Goal: Information Seeking & Learning: Learn about a topic

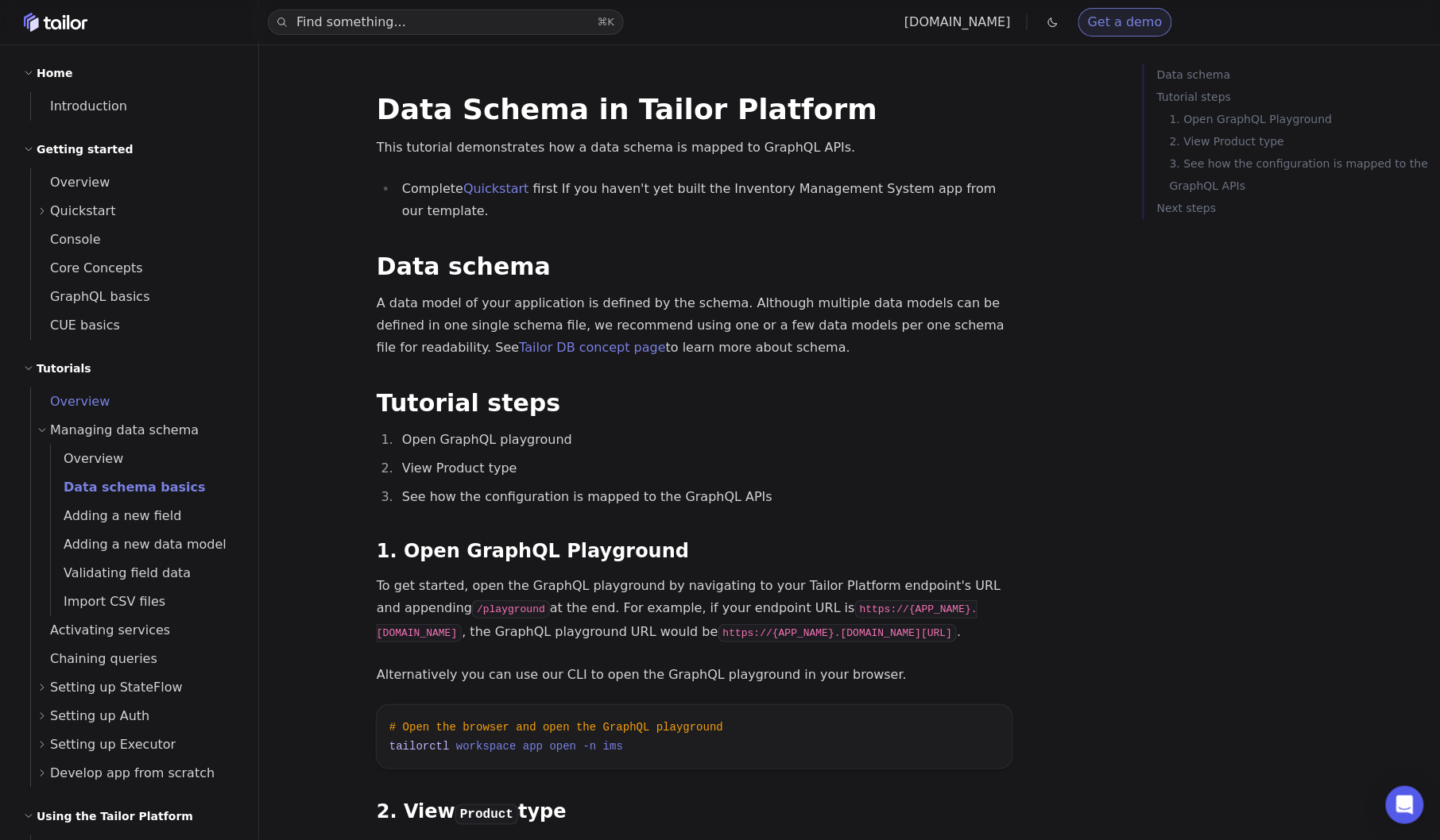
click at [79, 401] on span "Overview" at bounding box center [70, 401] width 79 height 15
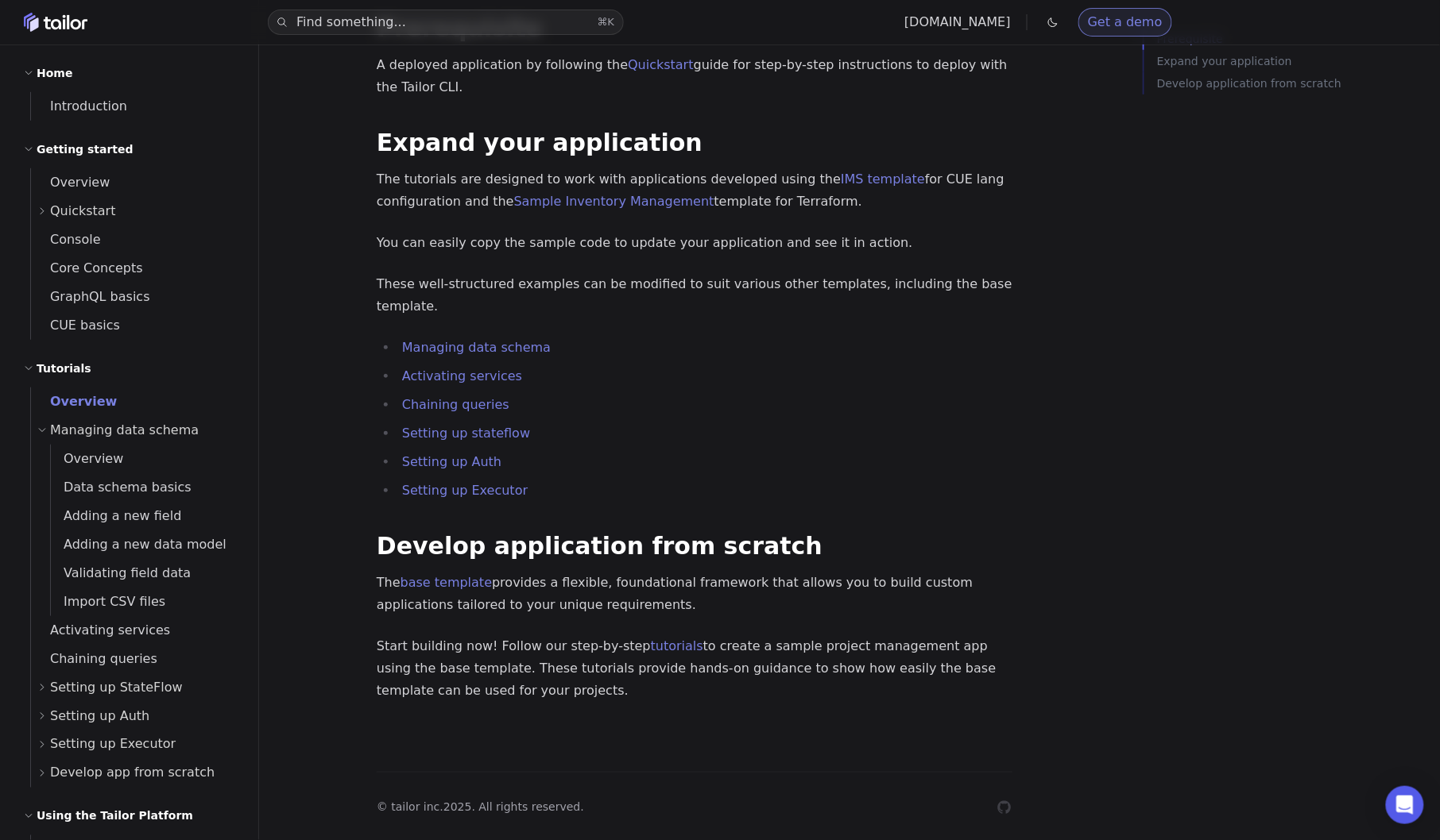
scroll to position [247, 0]
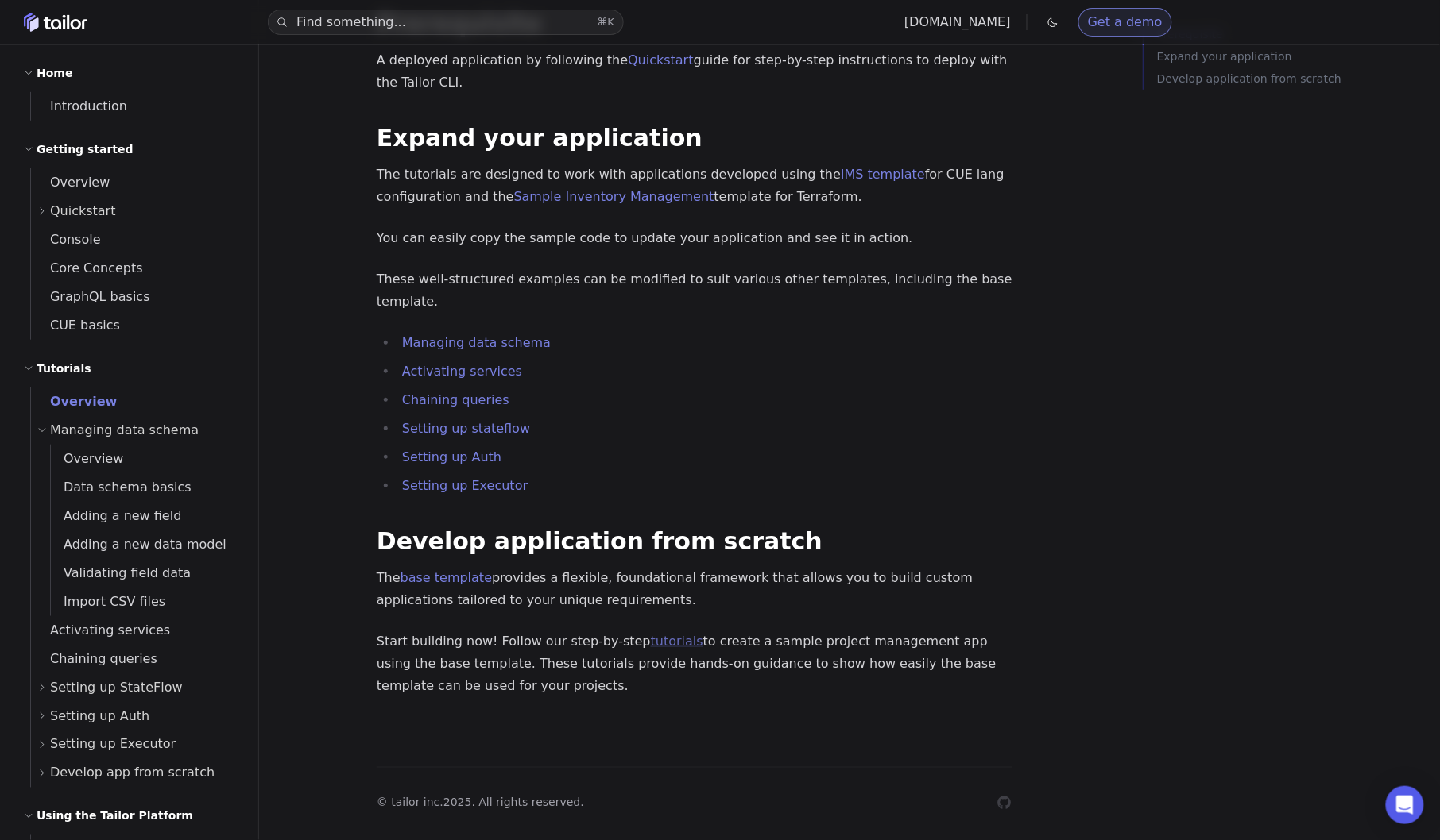
click at [651, 633] on link "tutorials" at bounding box center [676, 641] width 52 height 15
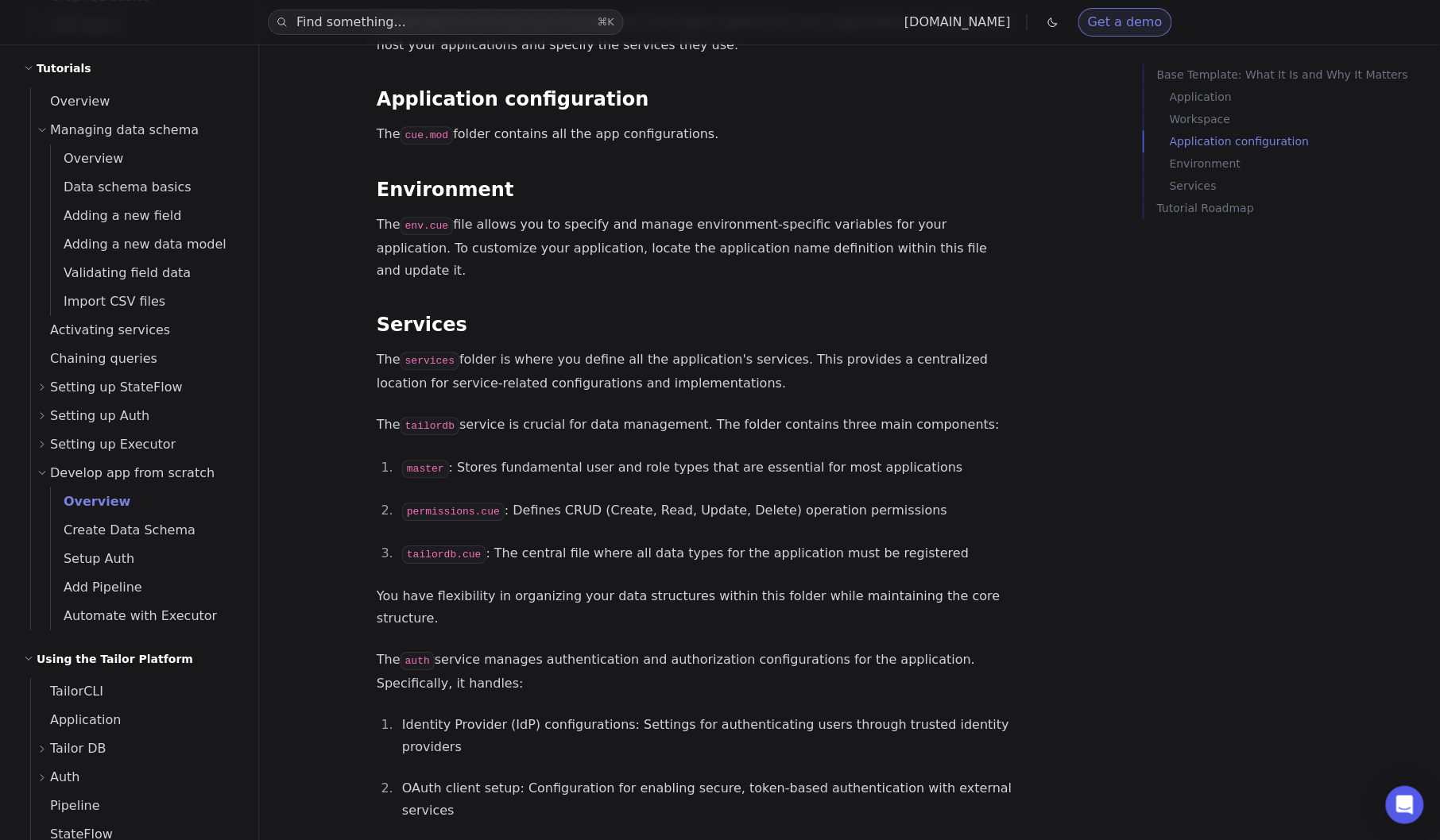
scroll to position [305, 0]
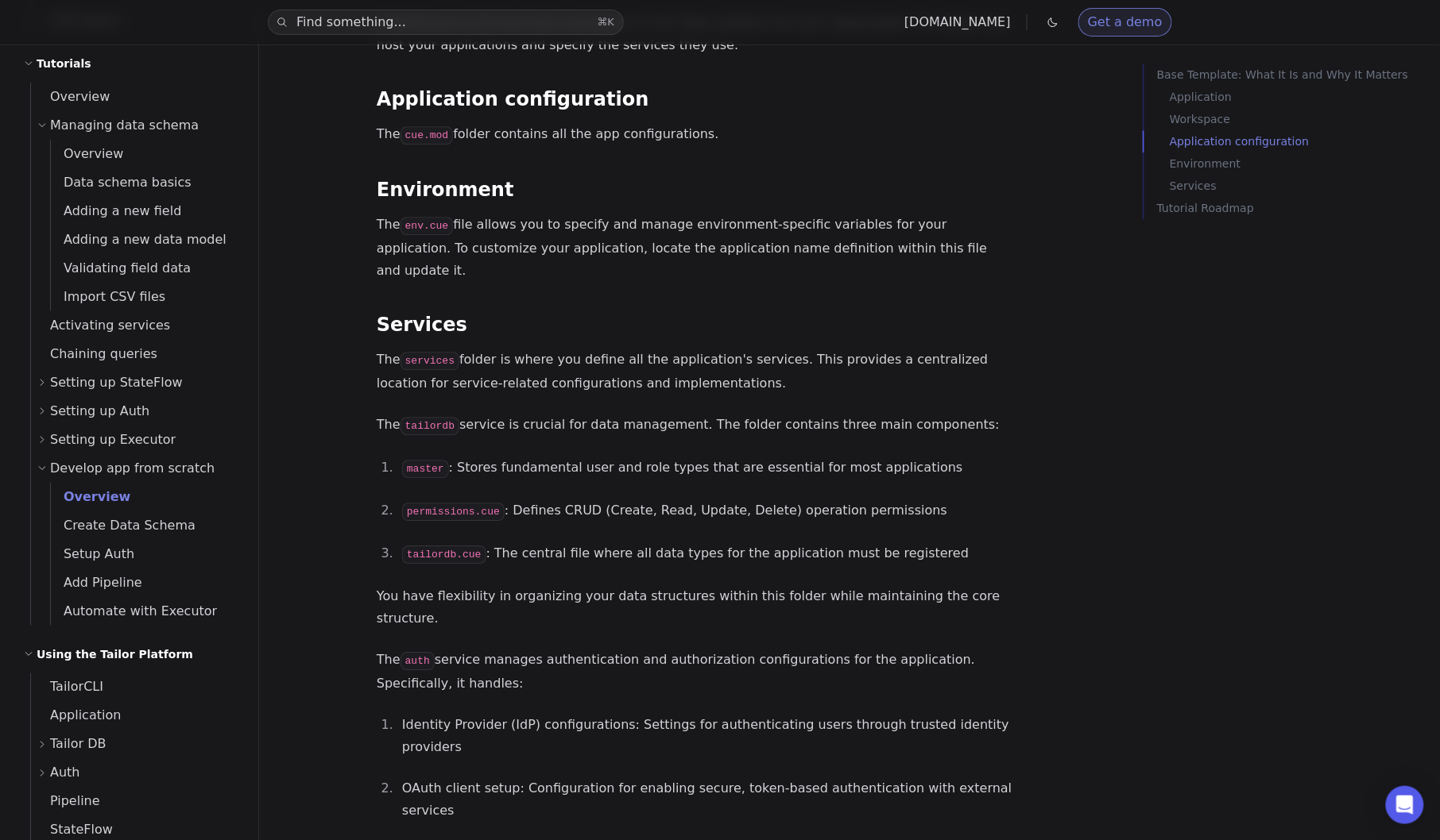
click at [137, 477] on span "Develop app from scratch" at bounding box center [132, 467] width 164 height 22
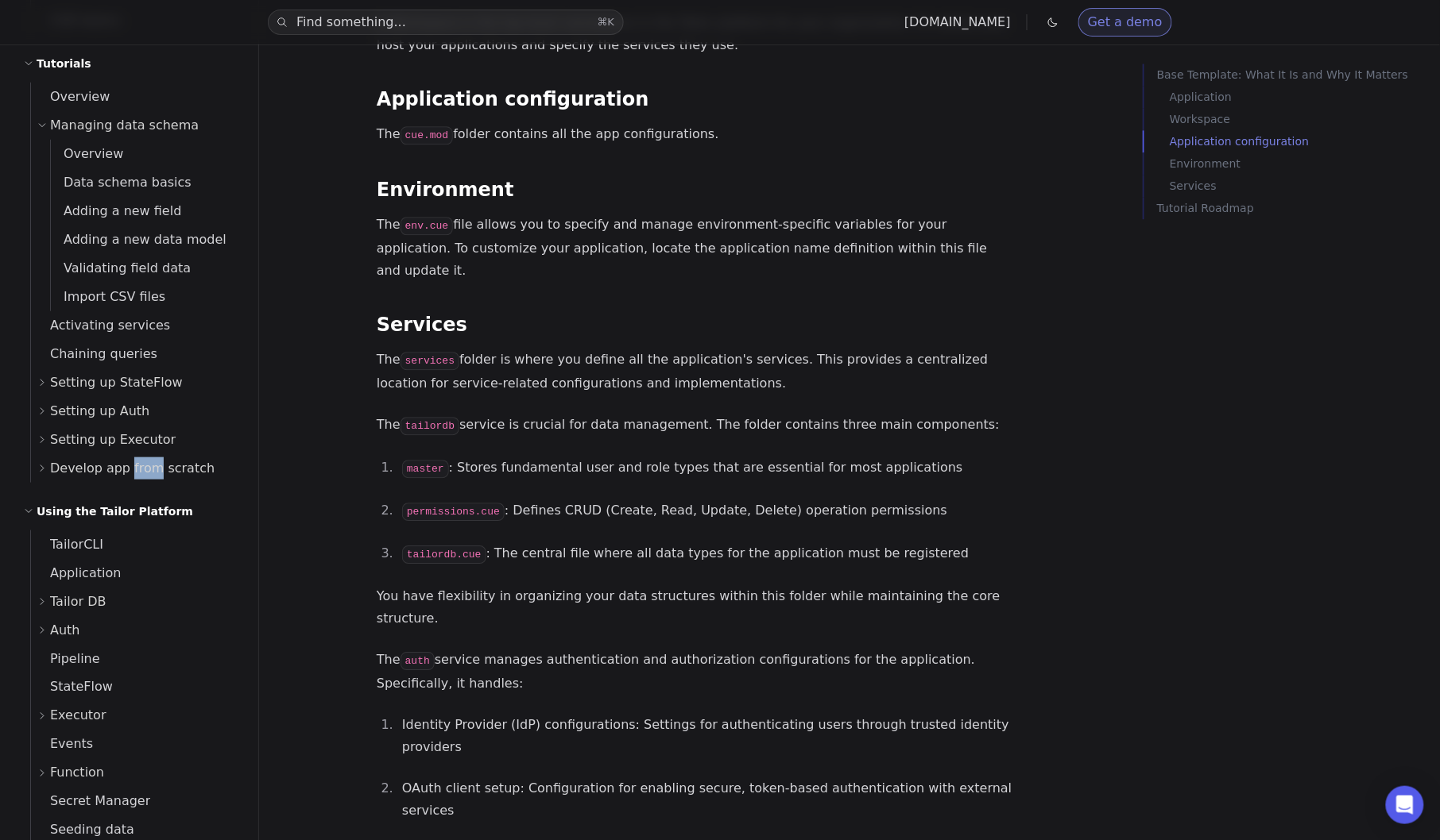
click at [137, 477] on span "Develop app from scratch" at bounding box center [132, 467] width 164 height 22
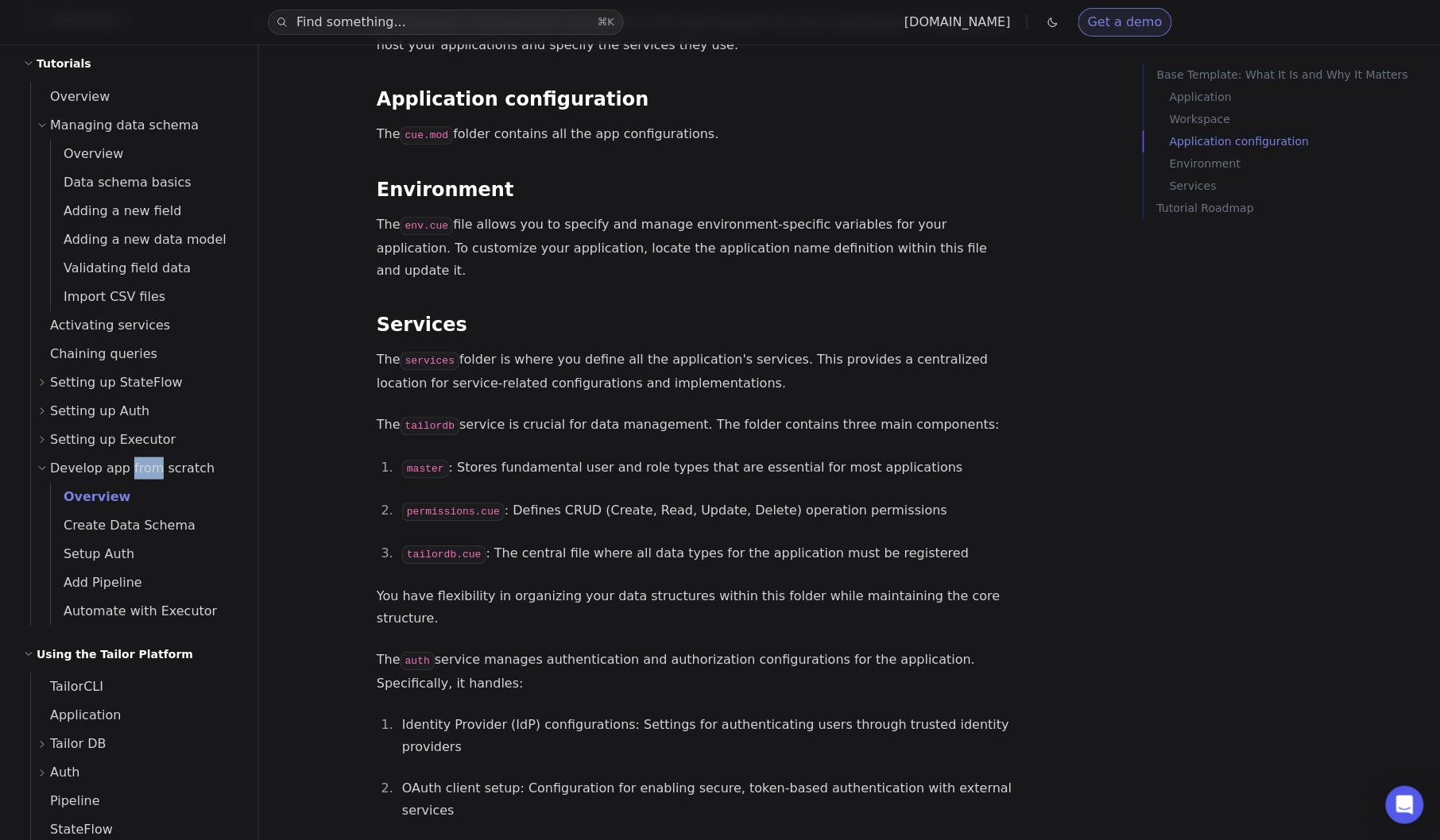
click at [126, 476] on div at bounding box center [126, 476] width 0 height 0
click at [149, 492] on link "Overview" at bounding box center [145, 496] width 189 height 28
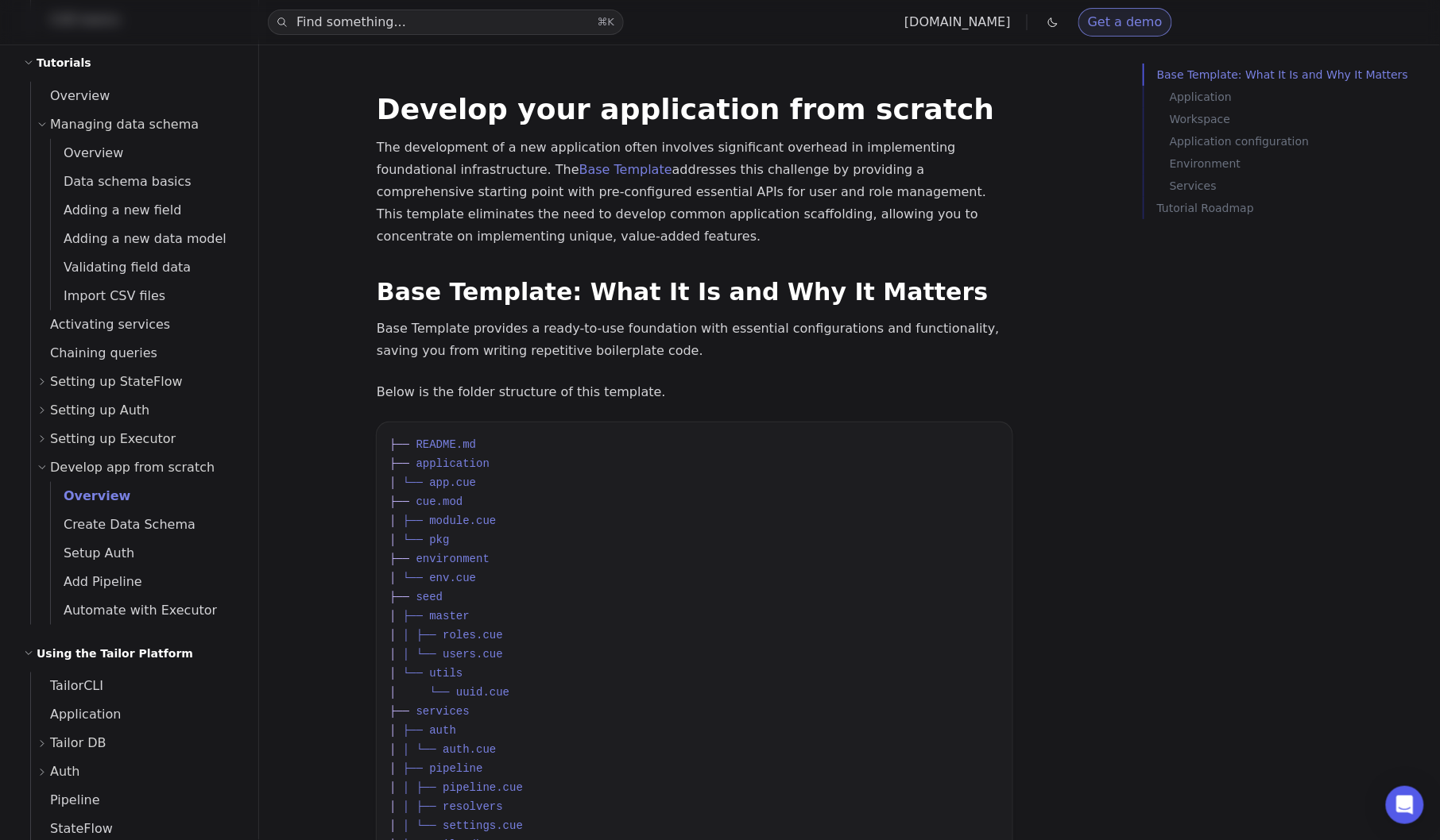
click at [561, 381] on p "Below is the folder structure of this template." at bounding box center [694, 392] width 636 height 22
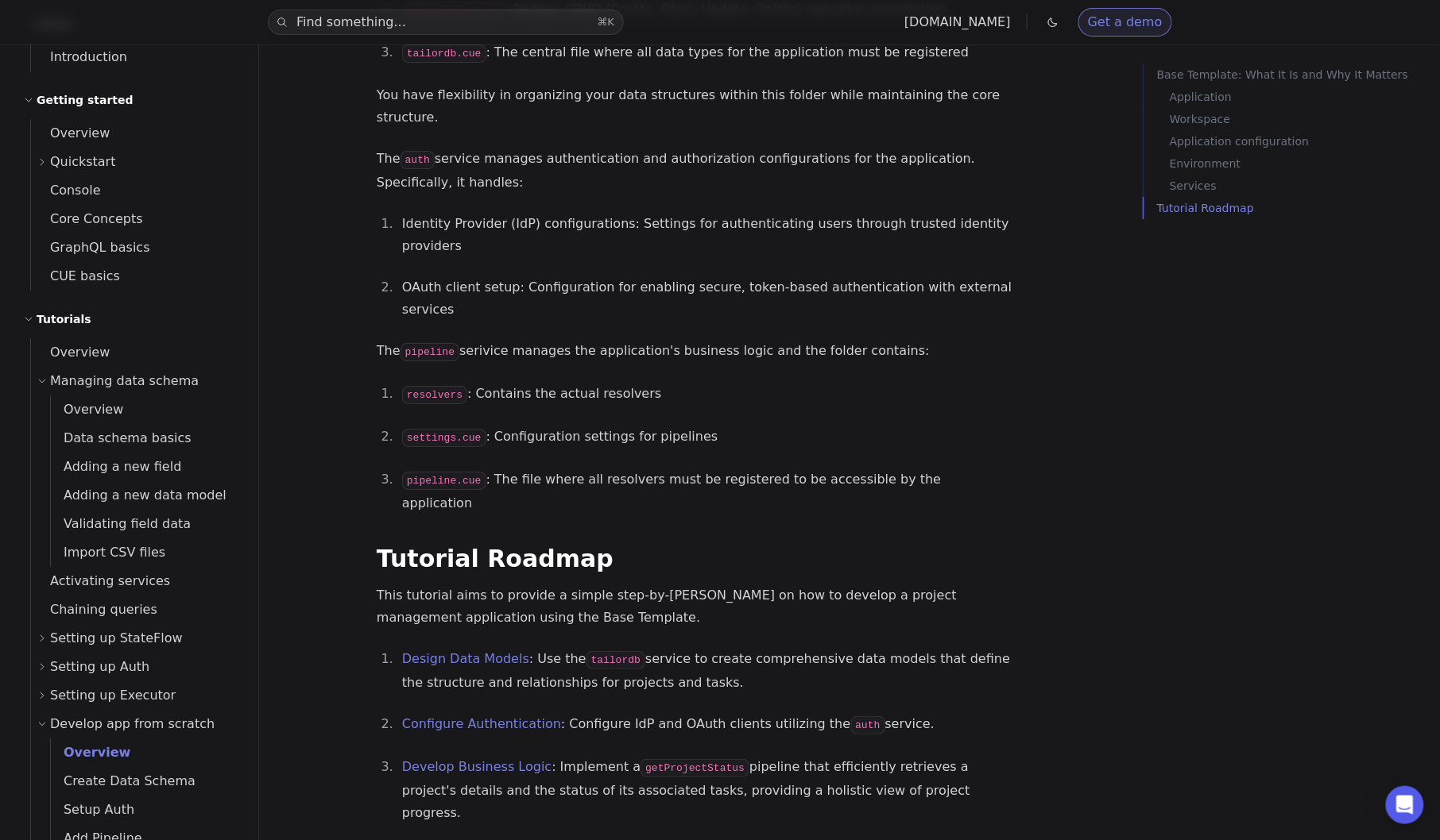
scroll to position [48, 0]
click at [128, 447] on span "Data schema basics" at bounding box center [121, 438] width 140 height 22
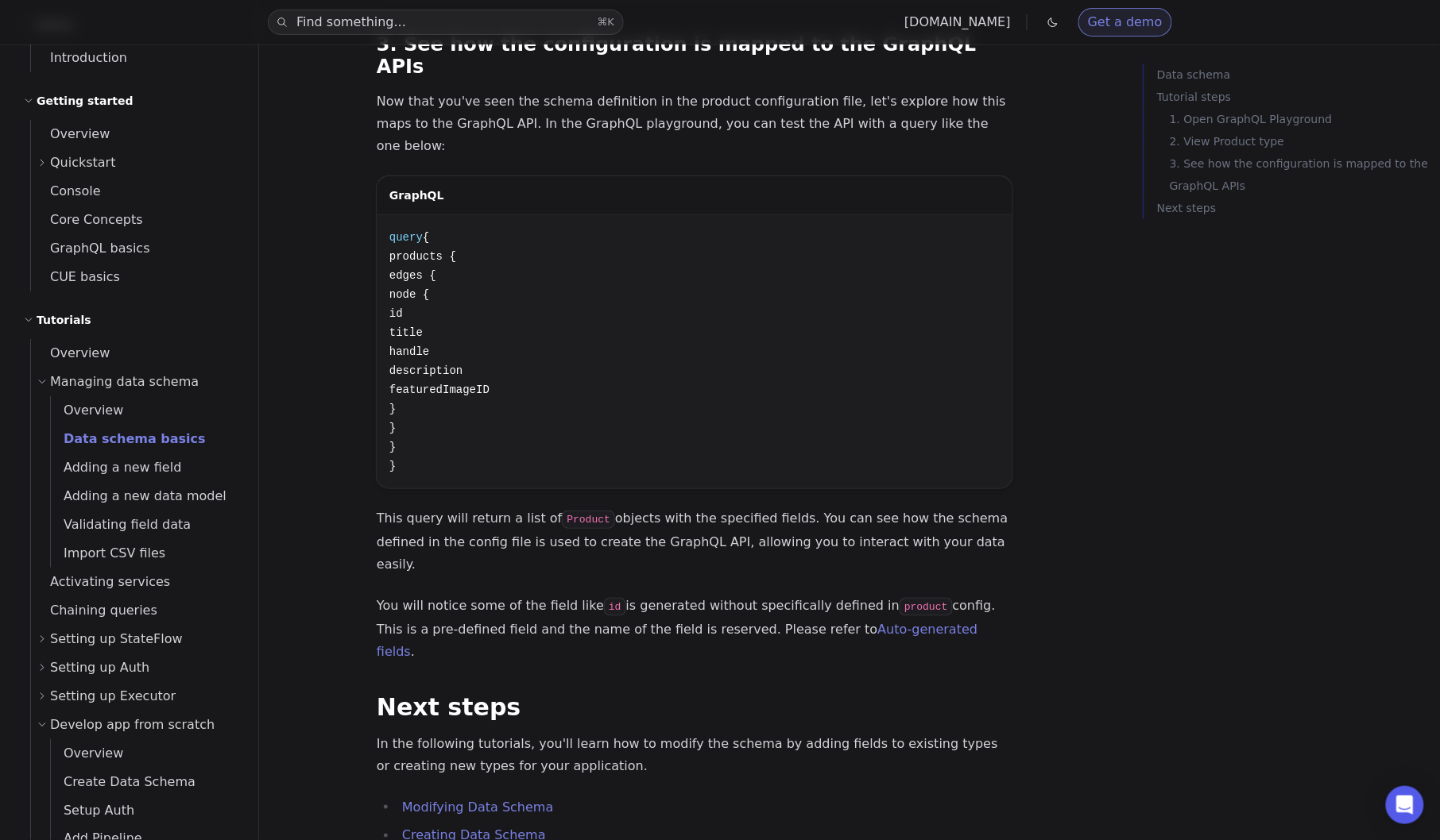
scroll to position [2227, 0]
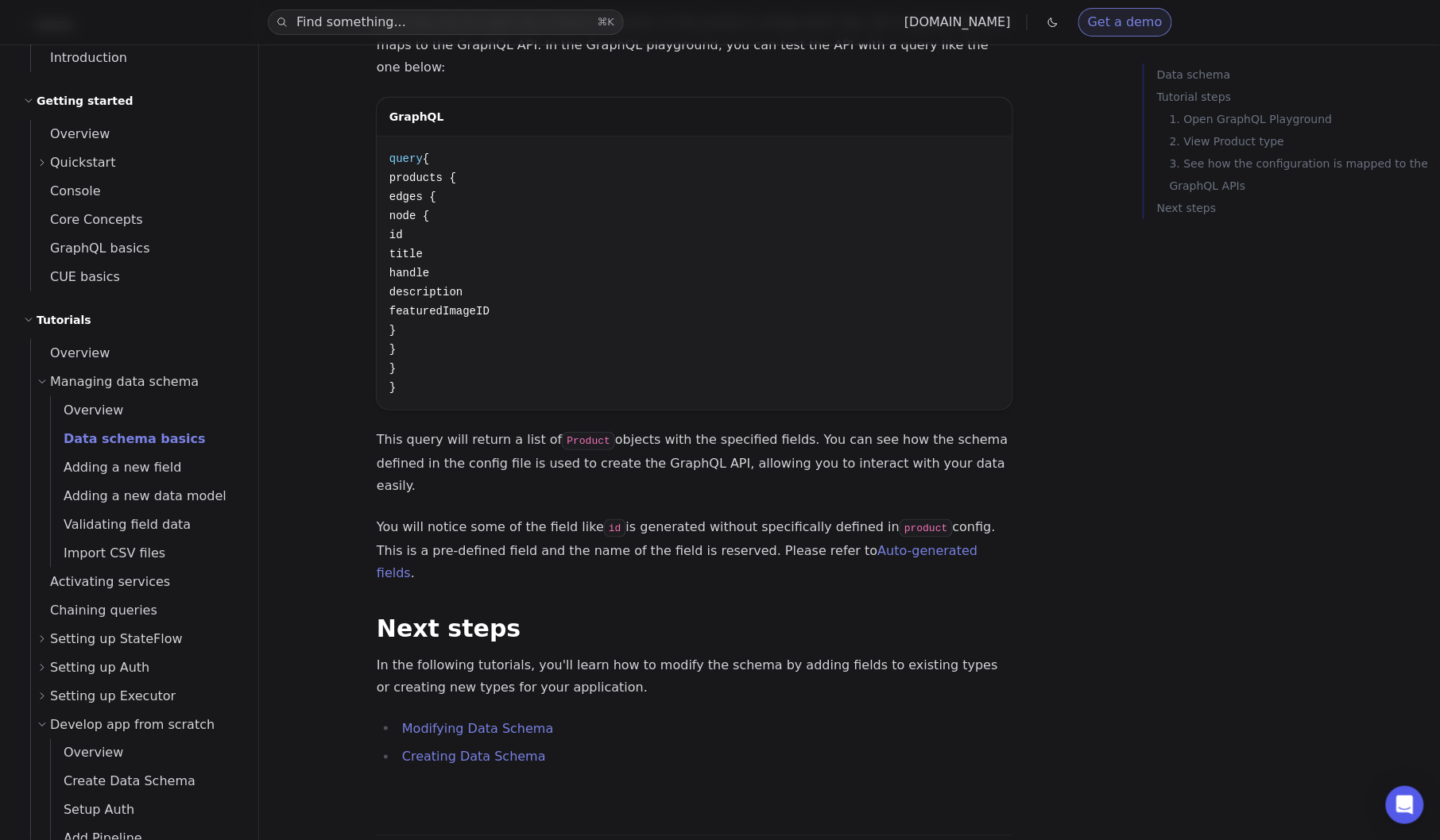
click at [716, 654] on p "In the following tutorials, you'll learn how to modify the schema by adding fie…" at bounding box center [694, 676] width 636 height 45
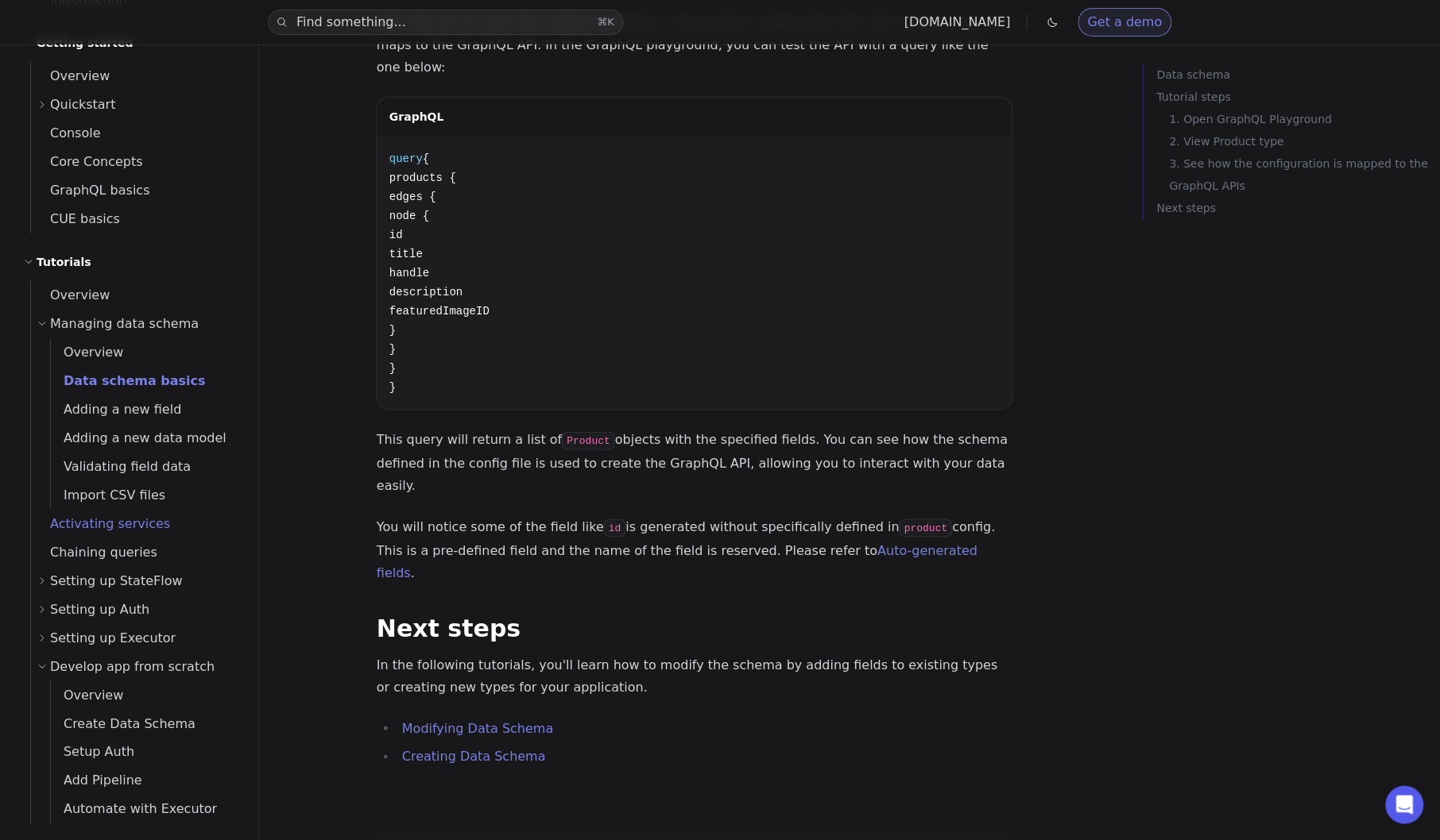
scroll to position [120, 0]
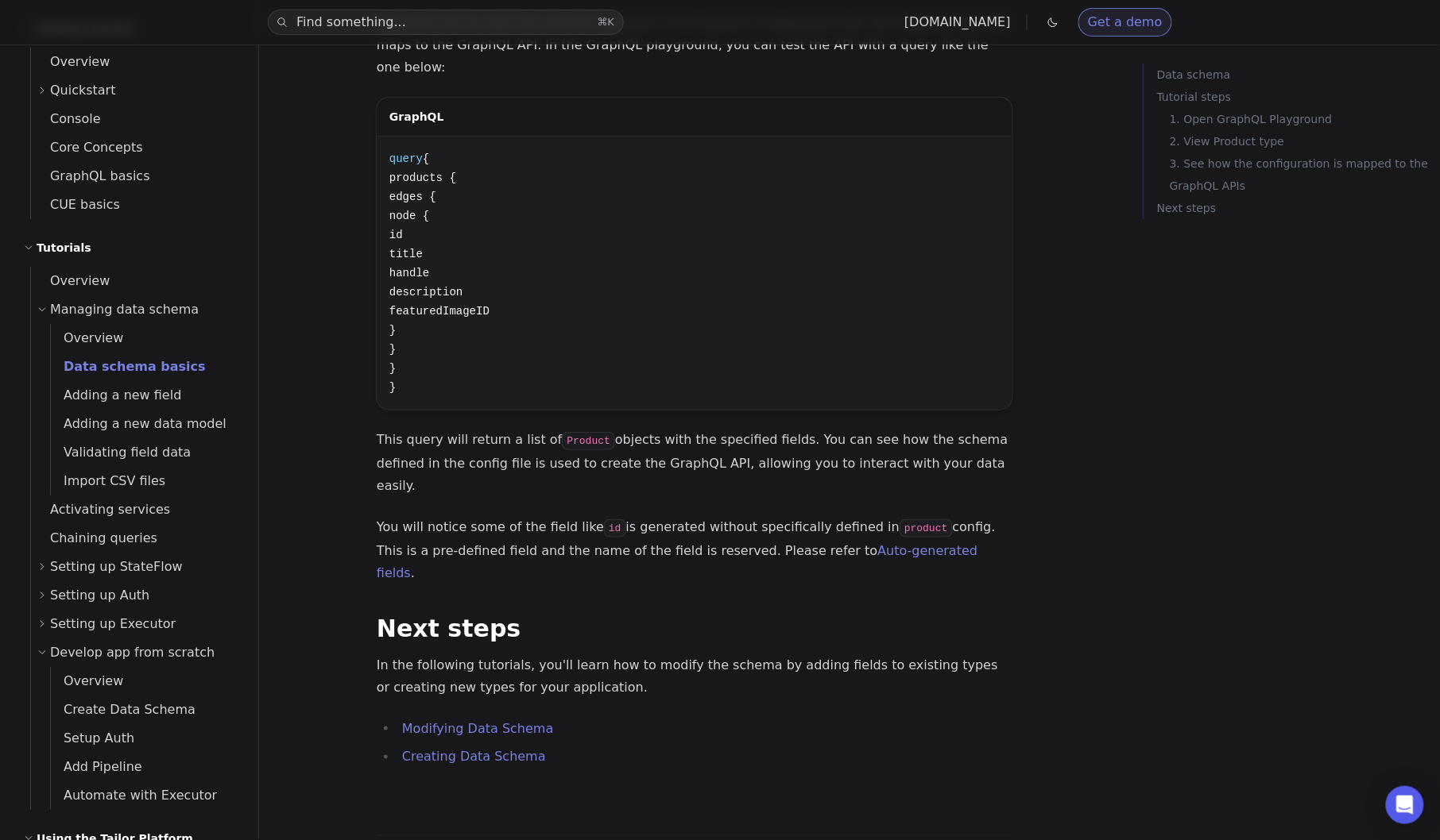
click at [37, 565] on icon at bounding box center [42, 567] width 9 height 9
click at [39, 565] on icon at bounding box center [42, 567] width 9 height 9
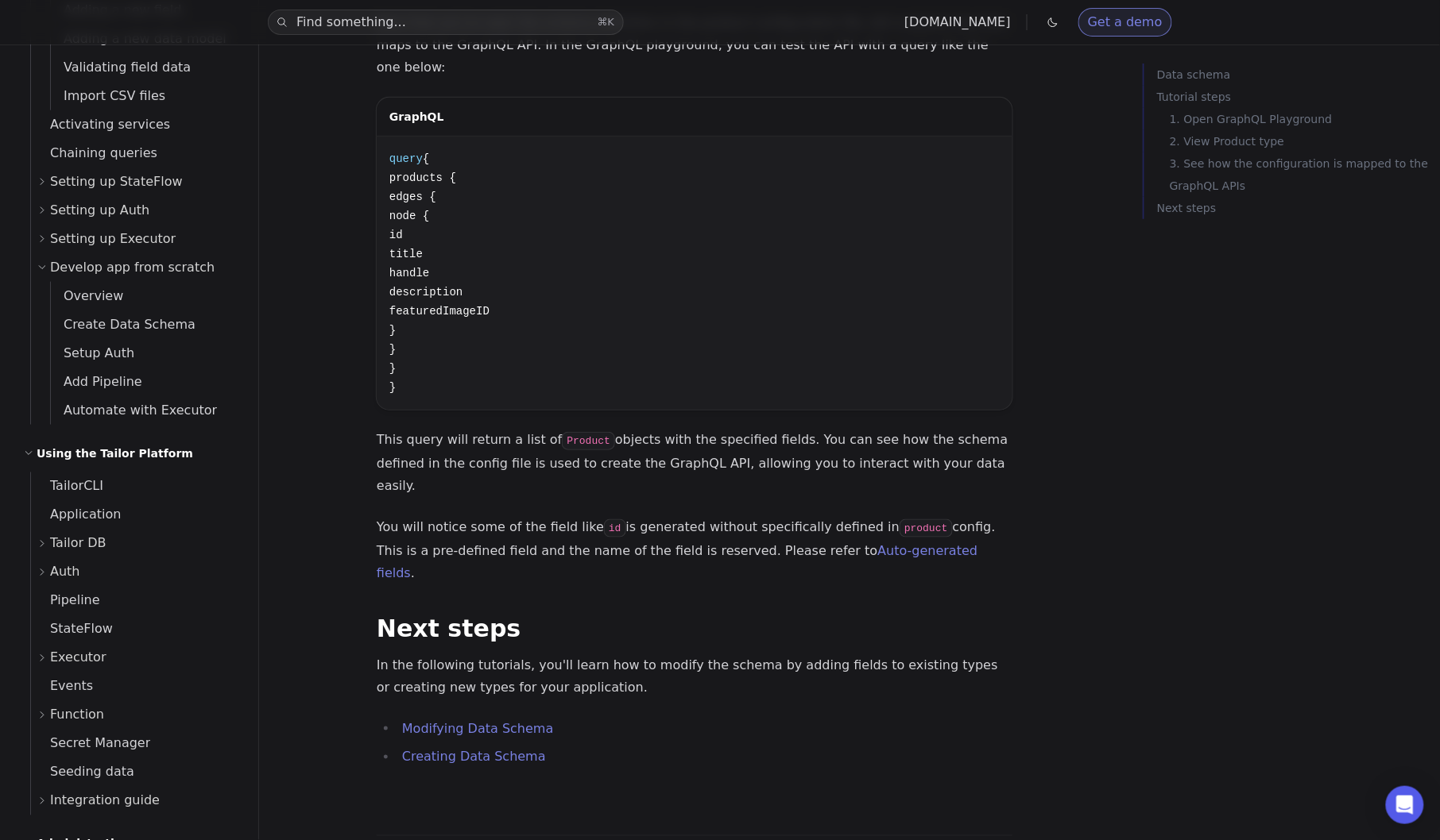
scroll to position [495, 0]
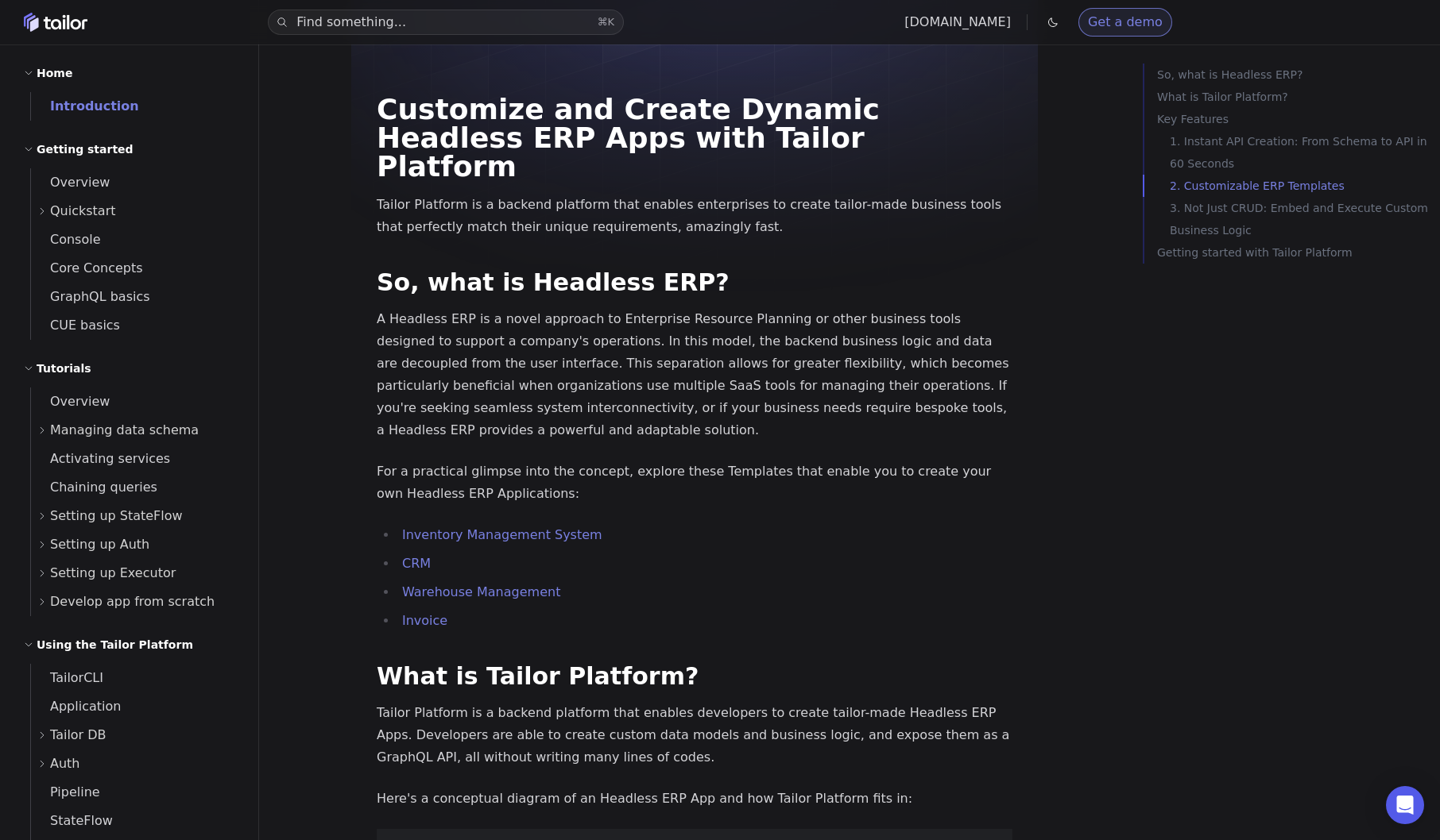
scroll to position [1831, 0]
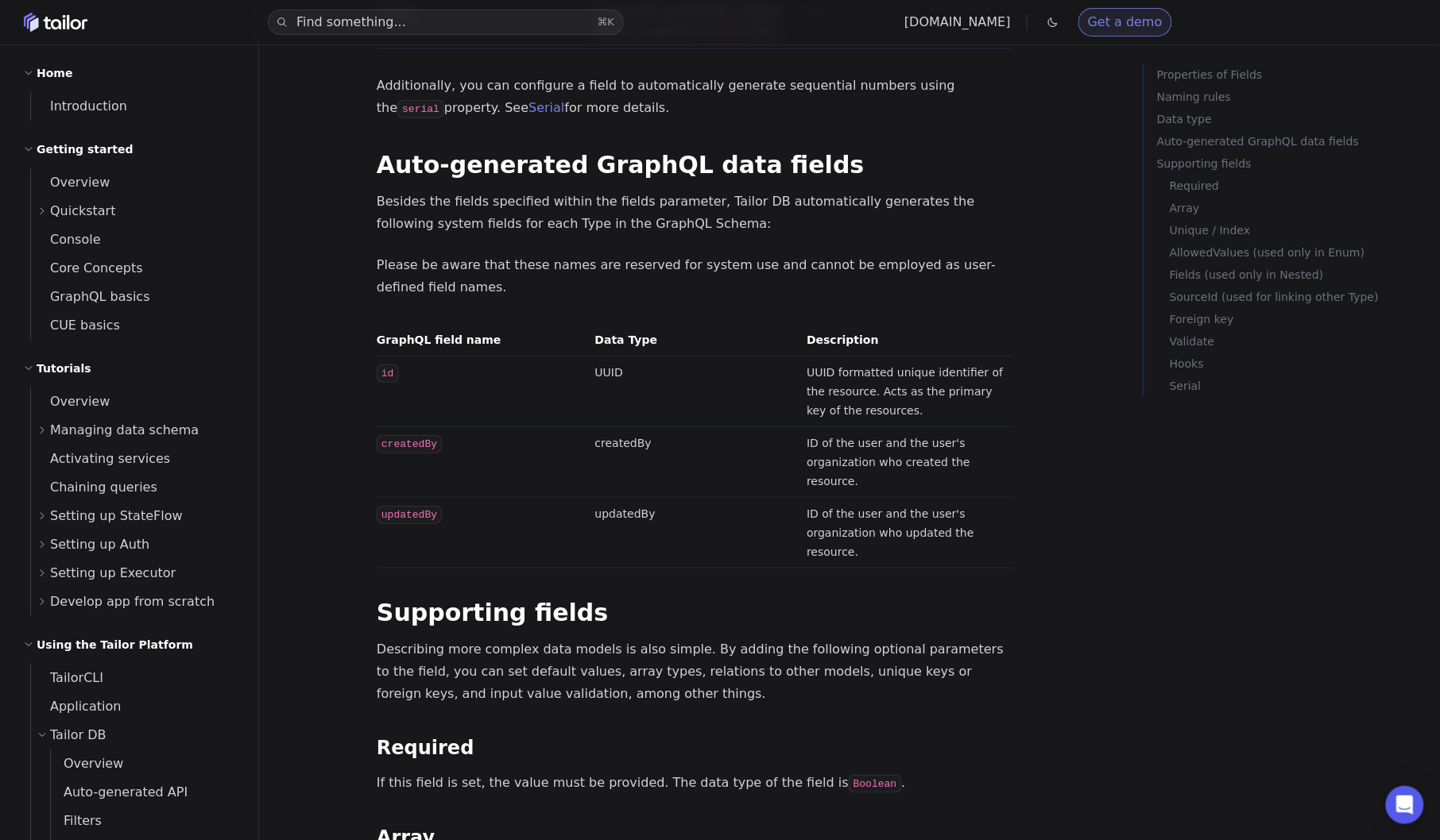
scroll to position [2162, 0]
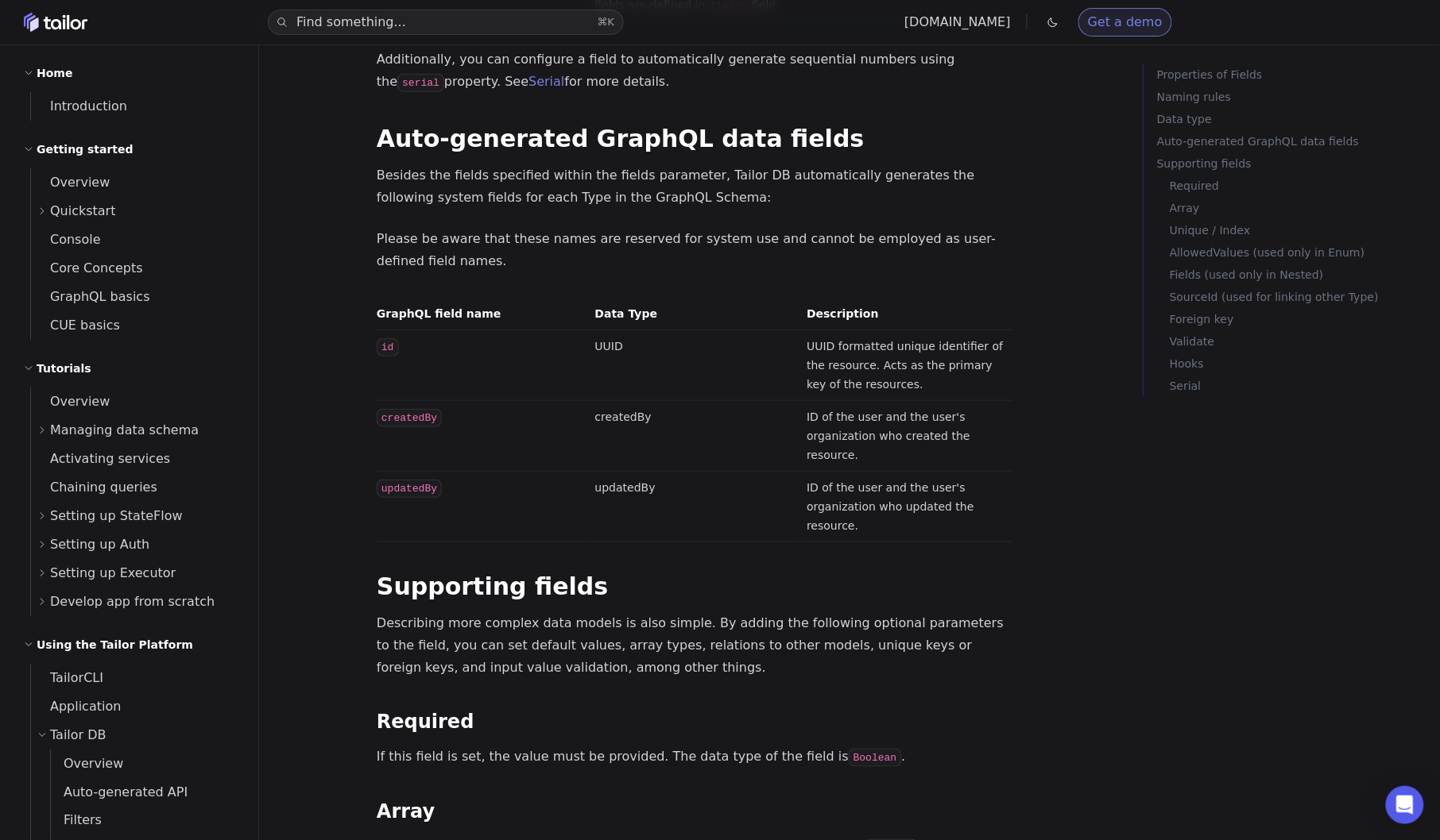
click at [467, 612] on p "Describing more complex data models is also simple. By adding the following opt…" at bounding box center [694, 646] width 636 height 66
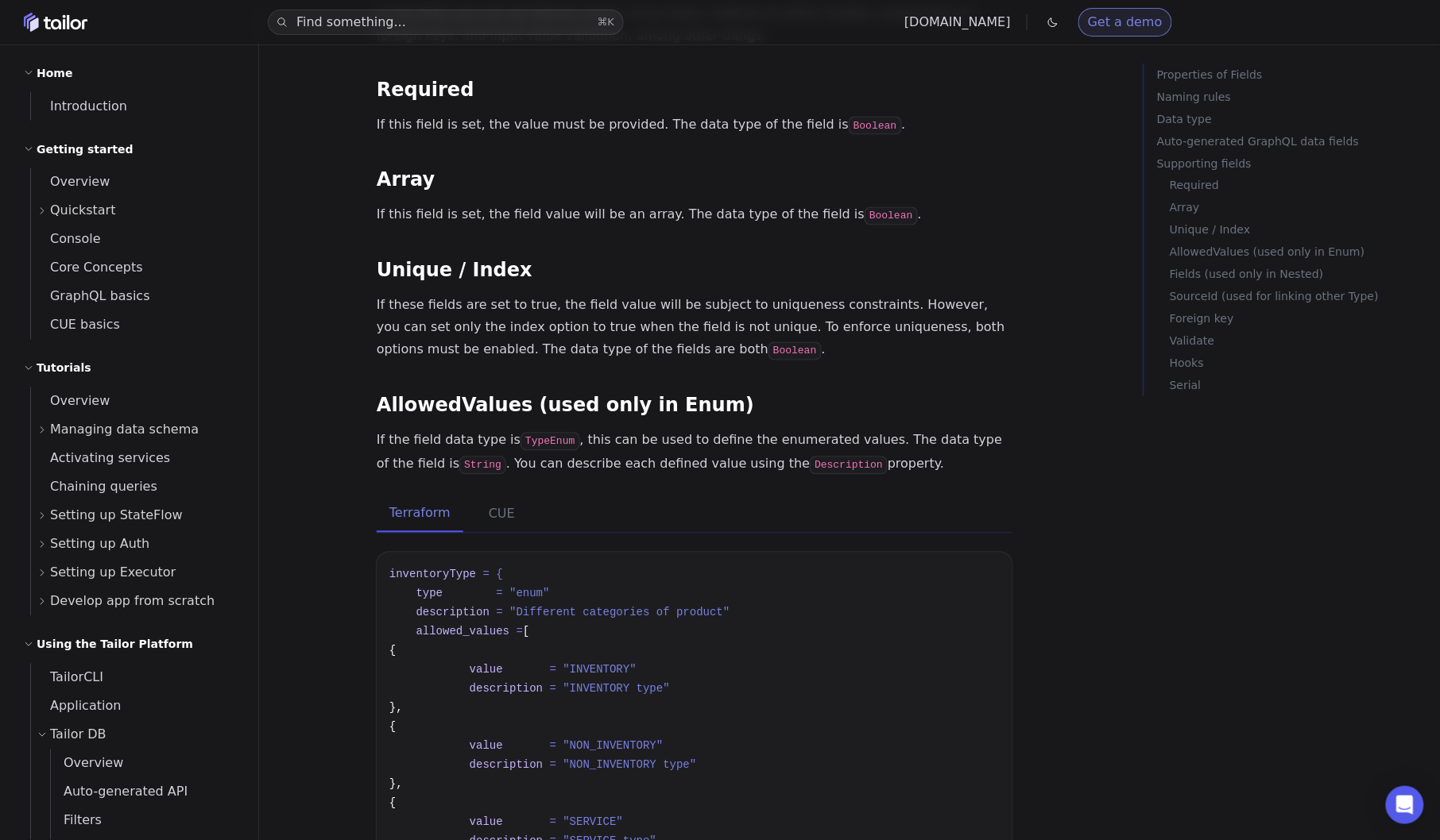
scroll to position [2838, 0]
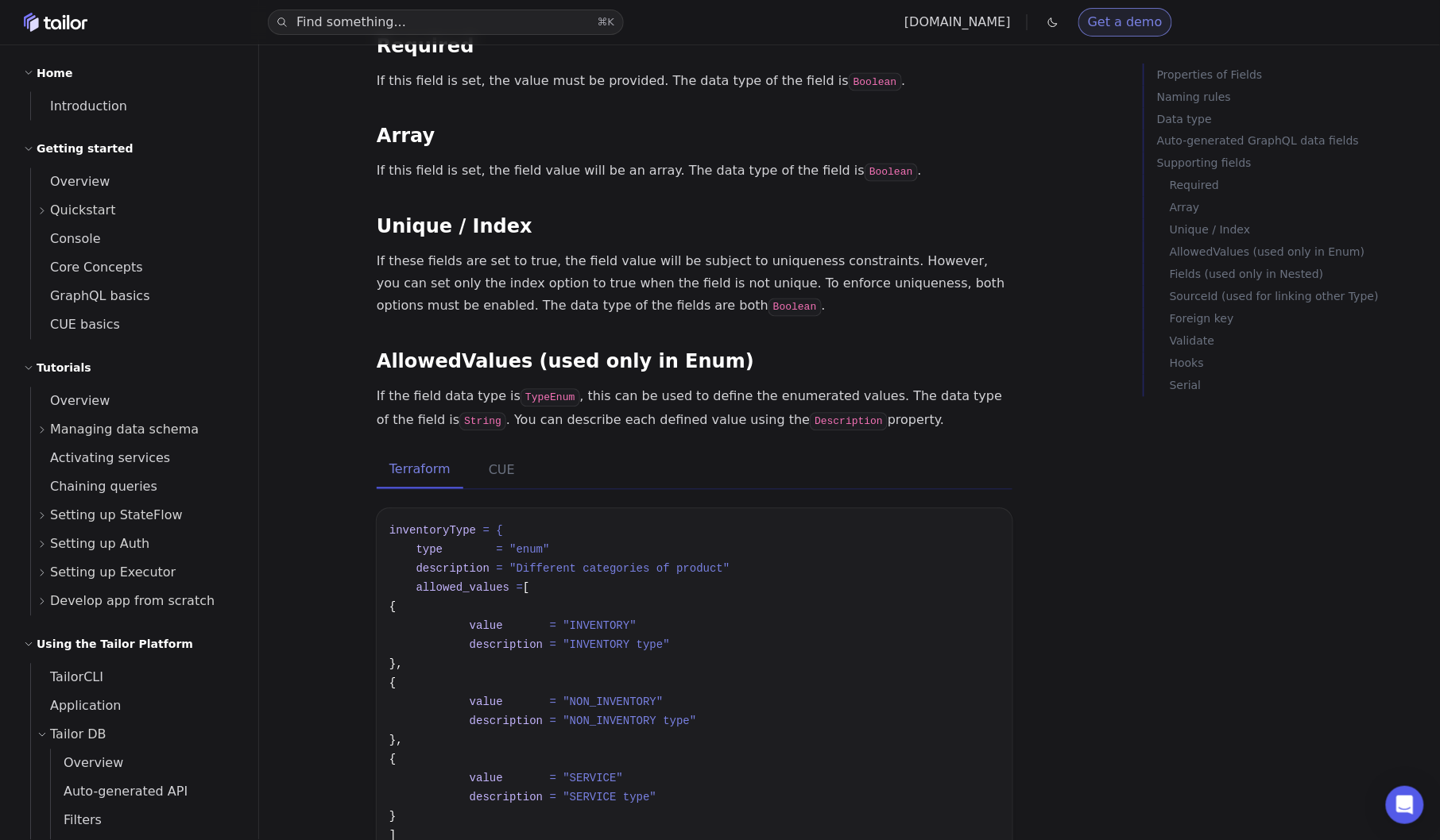
click at [1040, 609] on div "Find something... ⌘ K [DOMAIN_NAME] Get a demo API Documentation Support Home I…" at bounding box center [720, 833] width 1431 height 7343
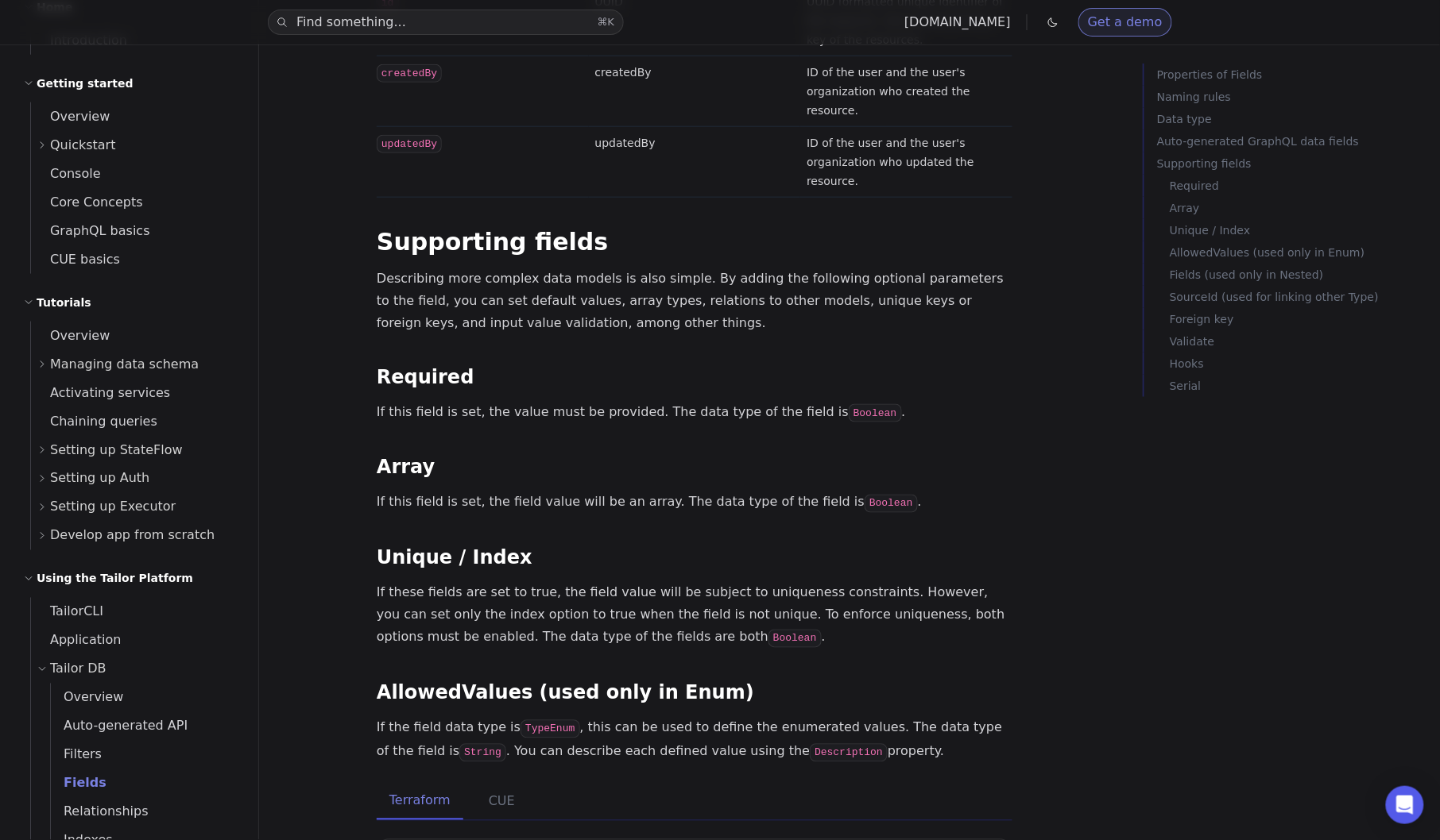
scroll to position [65, 0]
click at [79, 583] on h2 "Using the Tailor Platform" at bounding box center [115, 579] width 157 height 19
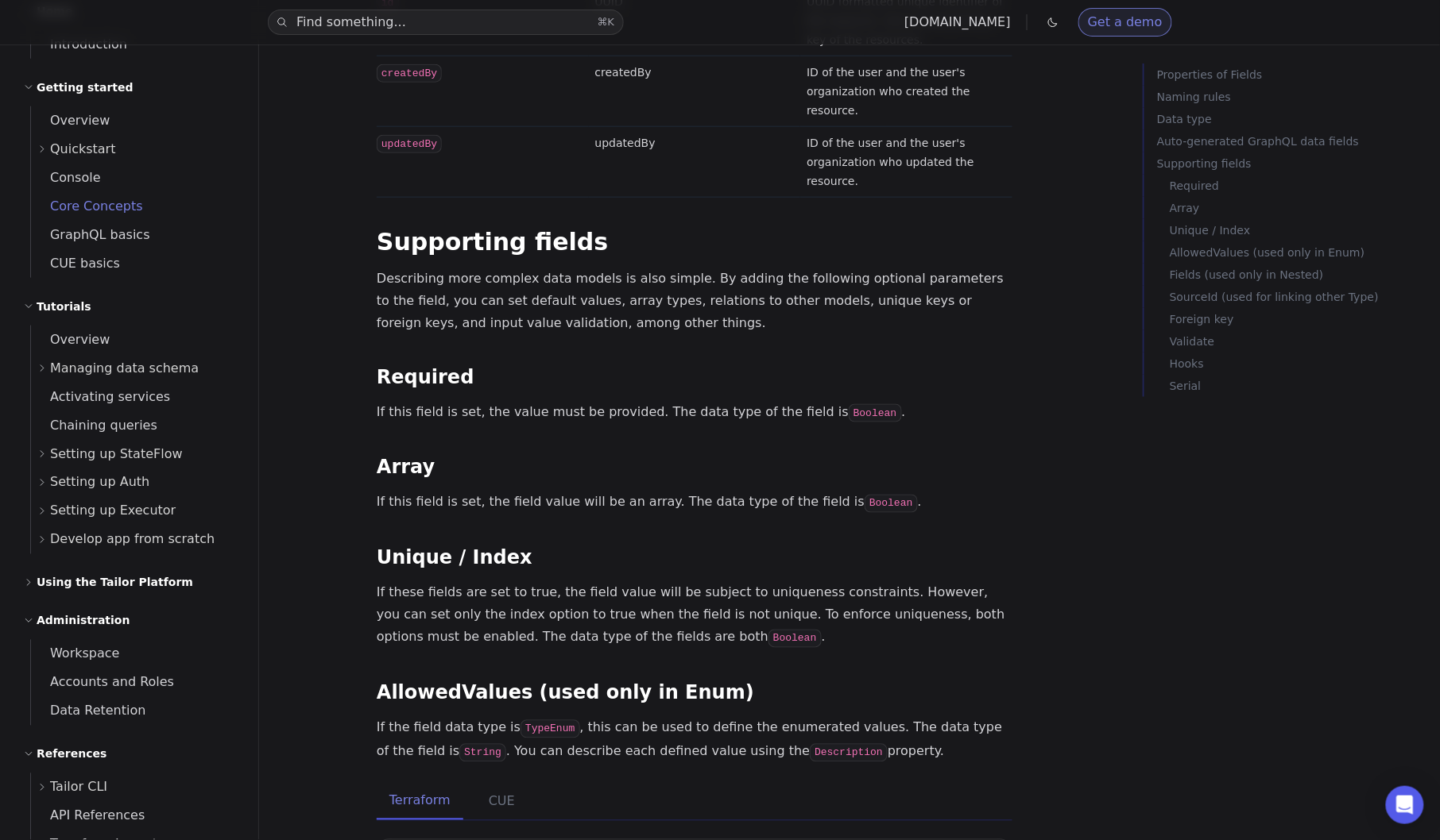
click at [120, 204] on span "Core Concepts" at bounding box center [87, 206] width 112 height 15
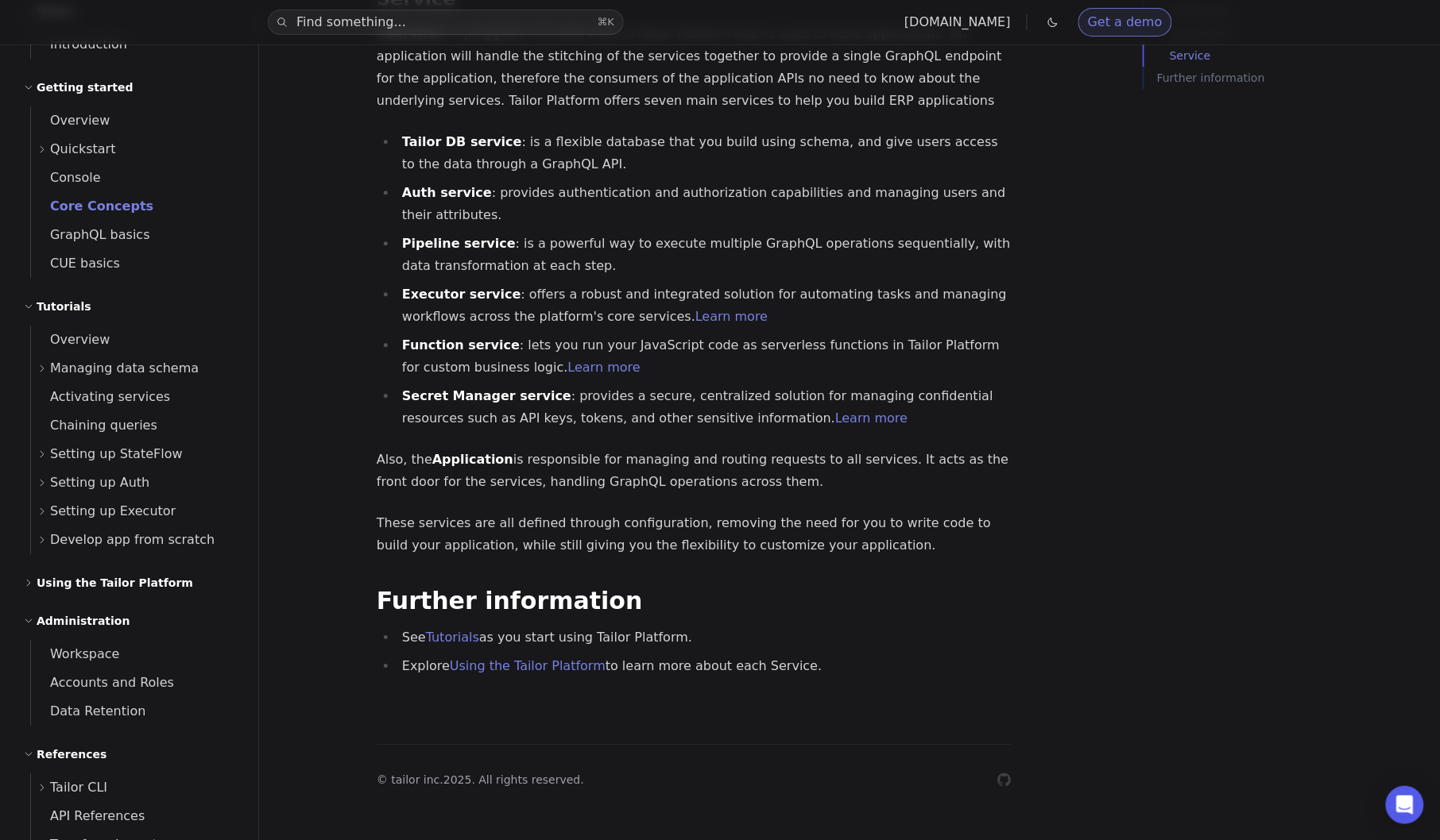
scroll to position [1484, 0]
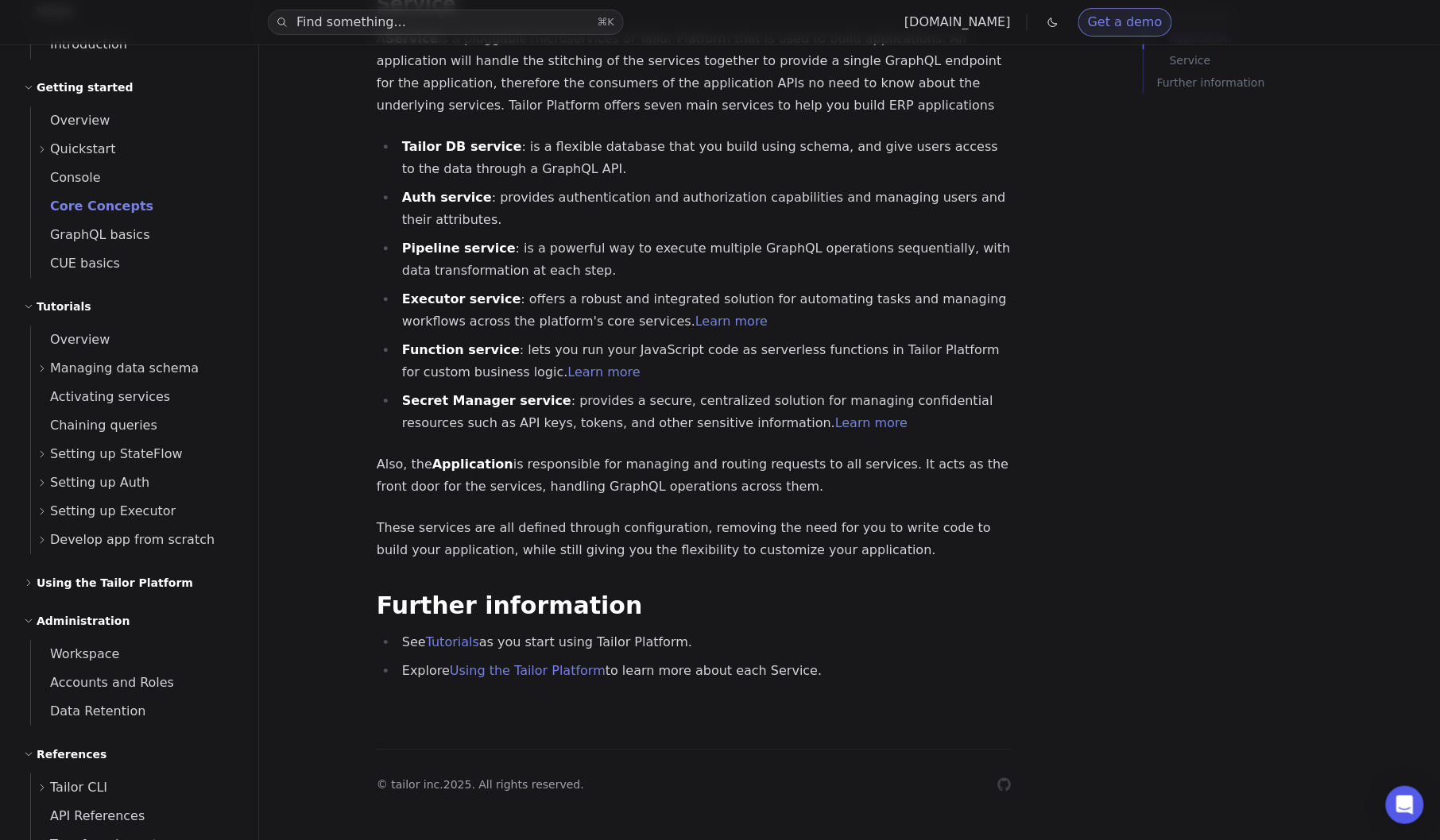
scroll to position [1336, 0]
